Goal: Transaction & Acquisition: Purchase product/service

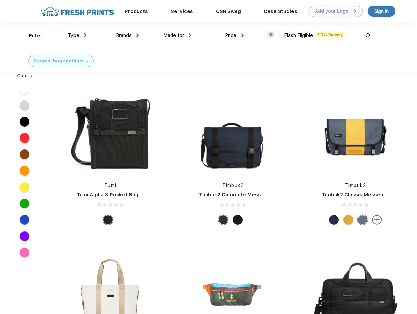
scroll to position [0, 0]
click at [333, 11] on link "Add your Logo Design Tool" at bounding box center [336, 11] width 54 height 11
click at [0, 0] on div "Design Tool" at bounding box center [0, 0] width 0 height 0
click at [351, 11] on link "Add your Logo Design Tool" at bounding box center [336, 11] width 54 height 11
click at [31, 36] on div "Filter" at bounding box center [35, 36] width 13 height 8
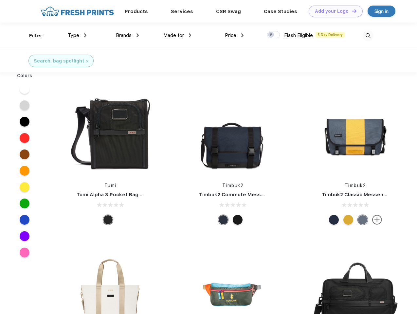
click at [77, 35] on span "Type" at bounding box center [73, 35] width 11 height 6
click at [127, 35] on span "Brands" at bounding box center [124, 35] width 16 height 6
click at [177, 35] on span "Made for" at bounding box center [173, 35] width 21 height 6
click at [234, 35] on span "Price" at bounding box center [230, 35] width 11 height 6
click at [274, 35] on div at bounding box center [273, 34] width 13 height 7
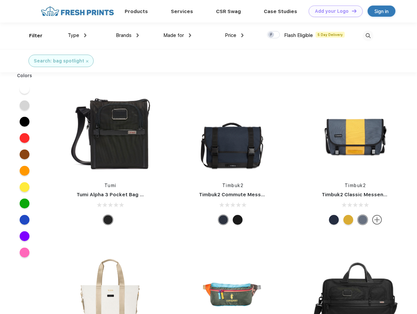
click at [271, 35] on input "checkbox" at bounding box center [269, 33] width 4 height 4
click at [368, 36] on img at bounding box center [368, 35] width 11 height 11
